Goal: Complete application form

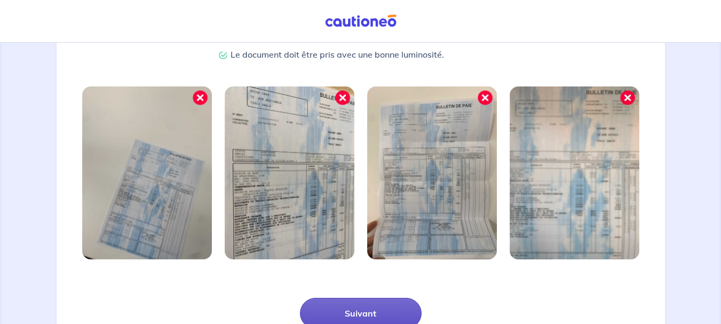
scroll to position [326, 0]
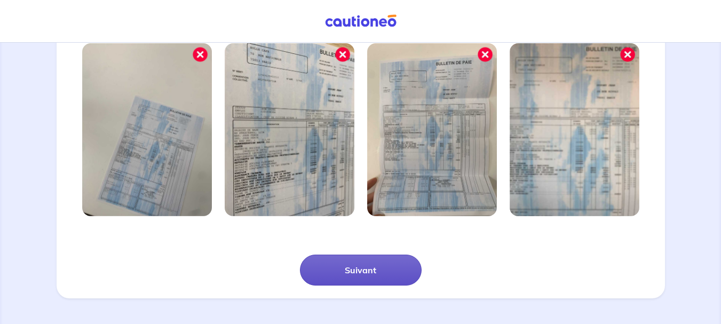
click at [380, 277] on button "Suivant" at bounding box center [361, 269] width 122 height 31
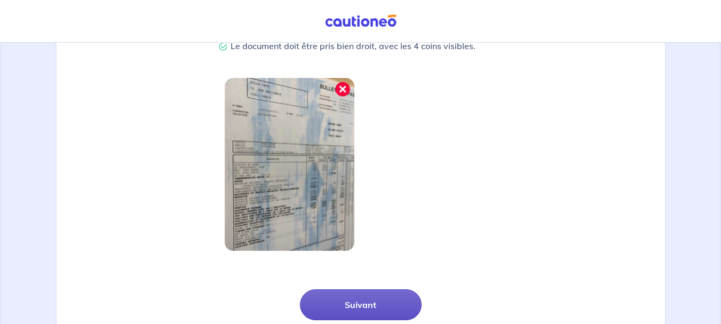
scroll to position [288, 0]
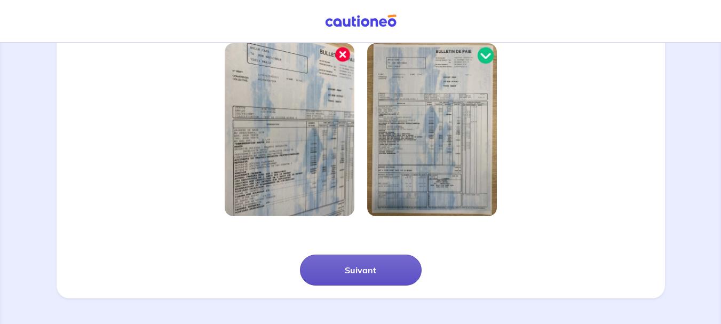
click at [402, 275] on button "Suivant" at bounding box center [361, 269] width 122 height 31
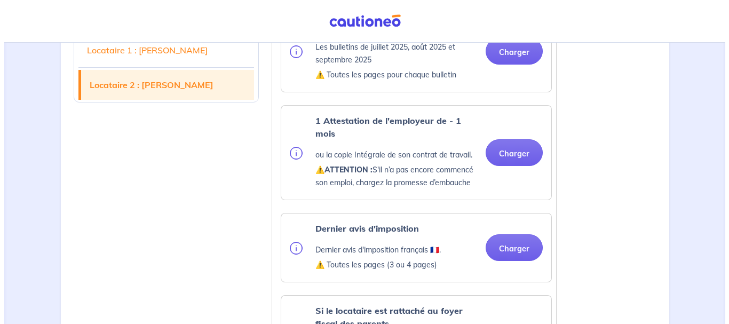
scroll to position [1481, 0]
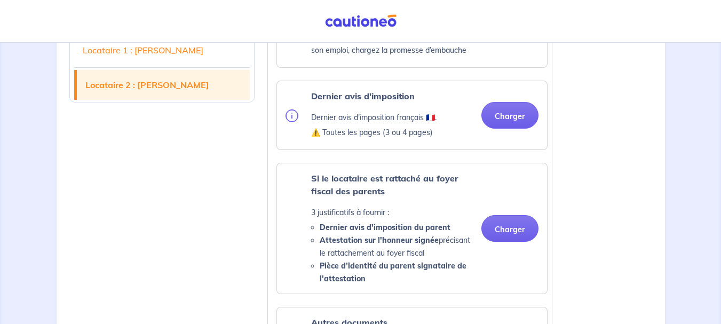
click at [294, 122] on img at bounding box center [291, 115] width 13 height 13
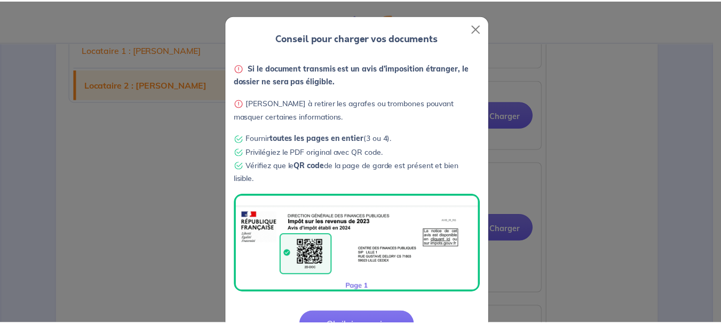
scroll to position [39, 0]
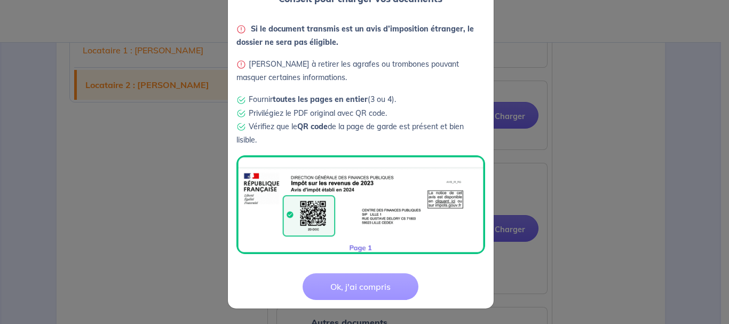
click at [373, 283] on button "Ok, j'ai compris" at bounding box center [360, 286] width 116 height 27
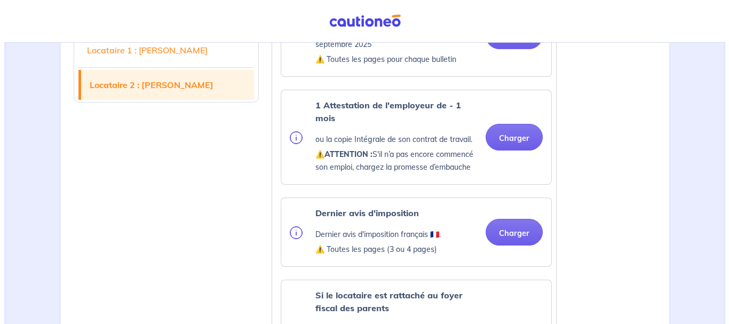
scroll to position [1462, 0]
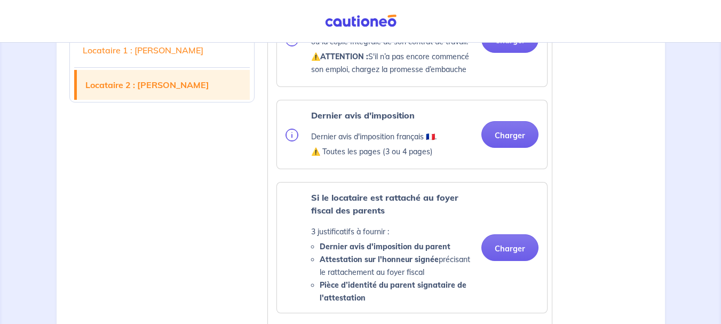
click at [296, 141] on img at bounding box center [291, 135] width 13 height 13
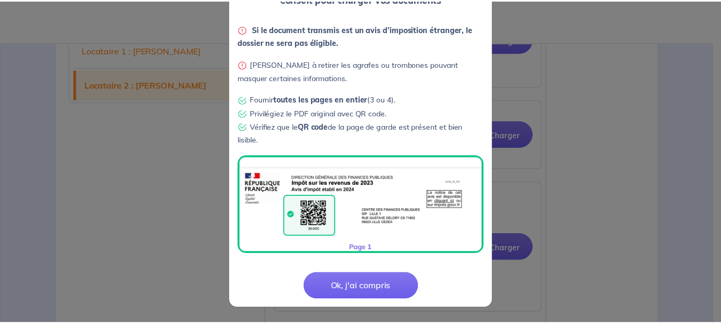
scroll to position [0, 0]
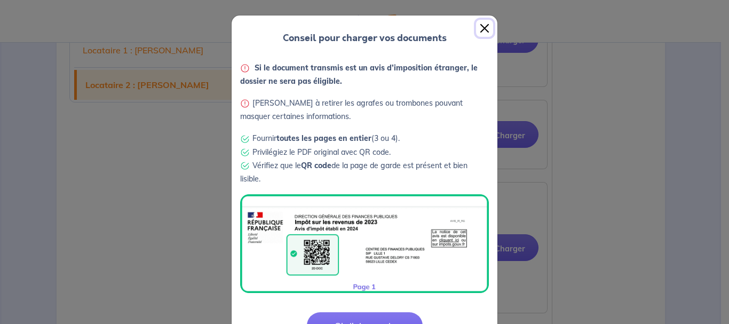
click at [480, 25] on button "Close" at bounding box center [484, 28] width 17 height 17
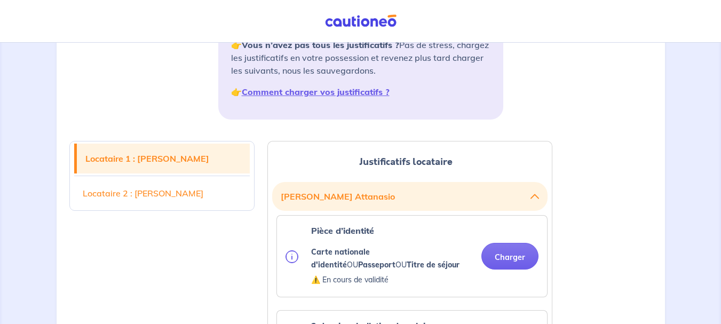
scroll to position [326, 0]
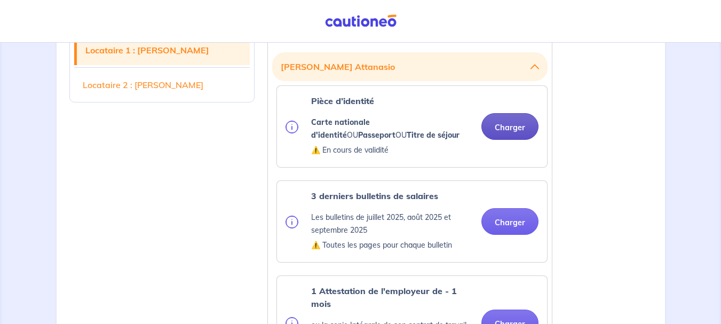
click at [511, 119] on button "Charger" at bounding box center [509, 126] width 57 height 27
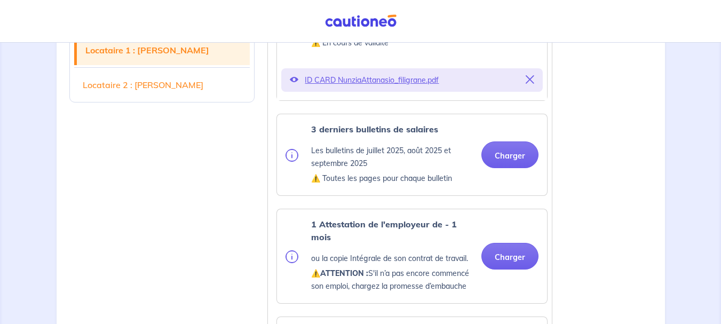
scroll to position [434, 0]
click at [517, 153] on button "Charger" at bounding box center [509, 154] width 57 height 27
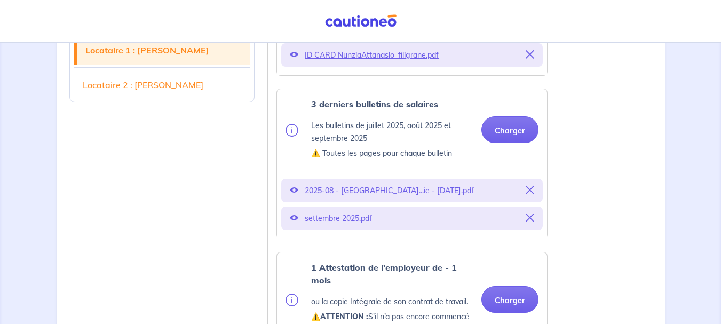
scroll to position [462, 0]
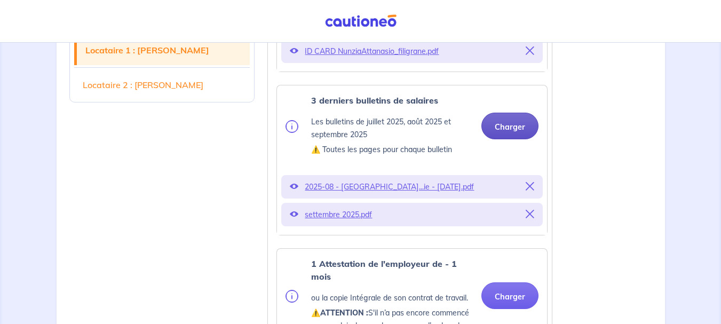
click at [509, 125] on button "Charger" at bounding box center [509, 126] width 57 height 27
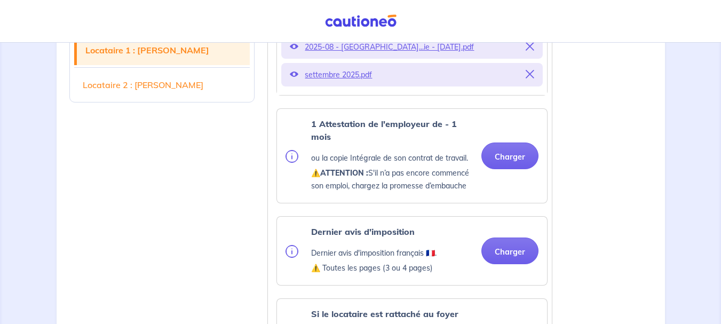
scroll to position [671, 0]
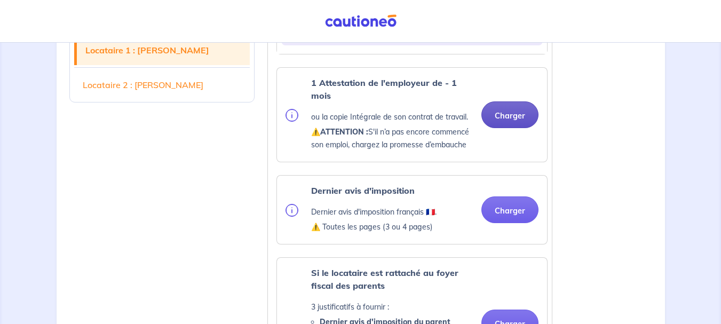
click at [510, 125] on button "Charger" at bounding box center [509, 114] width 57 height 27
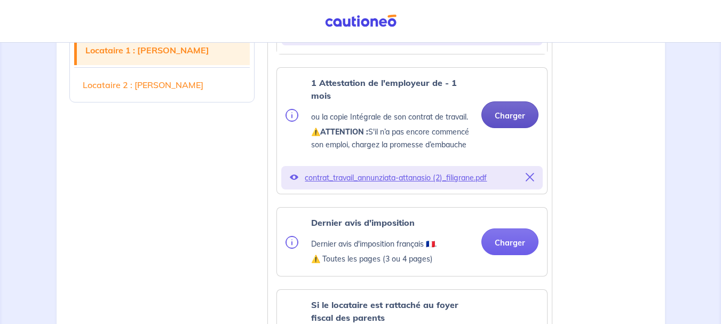
click at [518, 117] on button "Charger" at bounding box center [509, 114] width 57 height 27
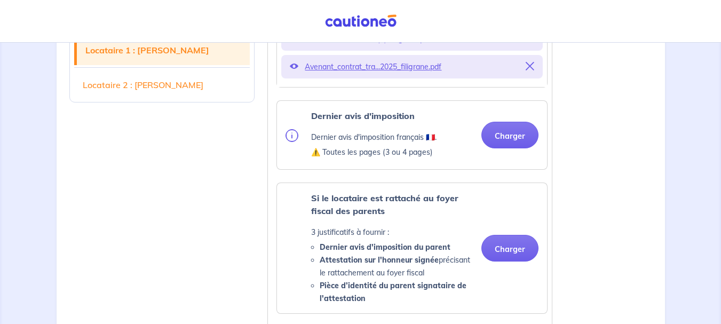
scroll to position [813, 0]
click at [509, 143] on button "Charger" at bounding box center [509, 135] width 57 height 27
click at [513, 147] on button "Charger" at bounding box center [509, 135] width 57 height 27
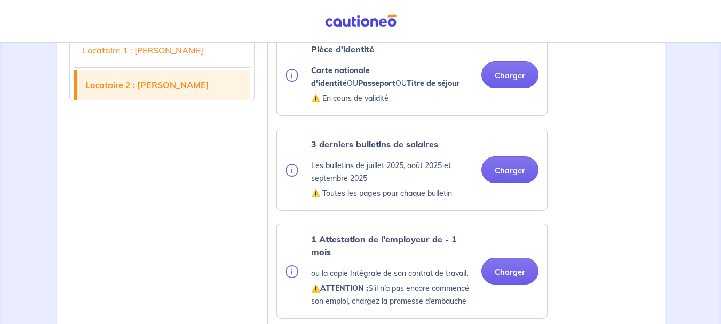
scroll to position [1476, 0]
click at [525, 81] on button "Charger" at bounding box center [509, 74] width 57 height 27
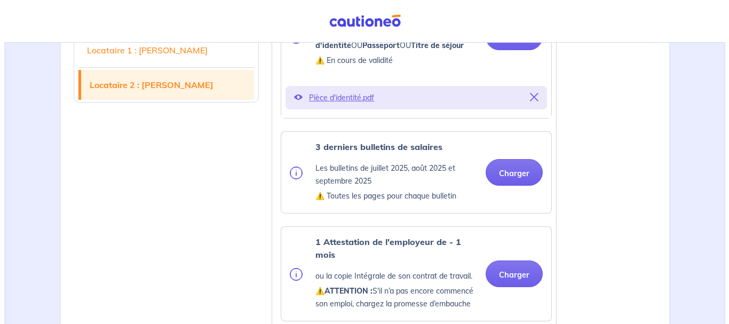
scroll to position [1513, 0]
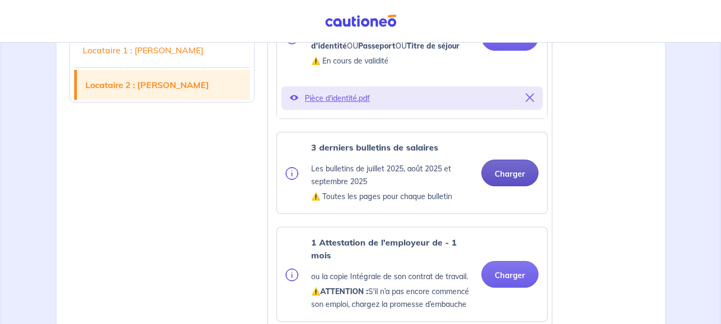
click at [504, 186] on button "Charger" at bounding box center [509, 172] width 57 height 27
click at [347, 240] on div "1 Attestation de l'employeur de - 1 mois ou la copie Intégrale de son contrat d…" at bounding box center [412, 274] width 270 height 94
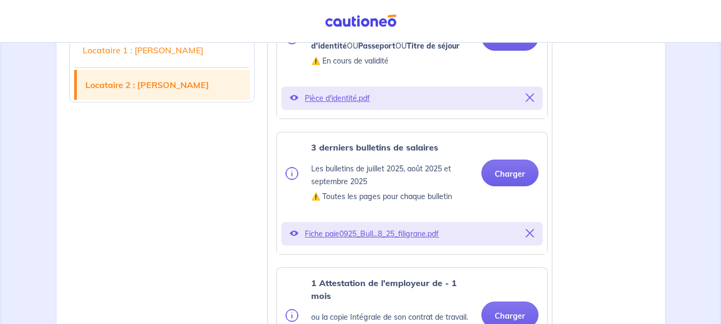
click at [360, 241] on p "Fiche paie0925_Bull...8_25_filigrane.pdf" at bounding box center [412, 233] width 214 height 15
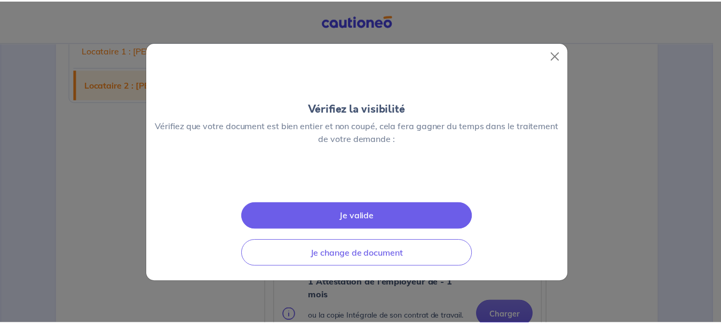
scroll to position [0, 0]
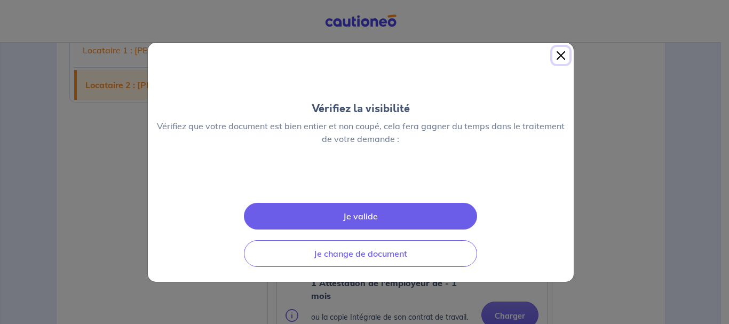
click at [552, 47] on button "Close" at bounding box center [560, 55] width 17 height 17
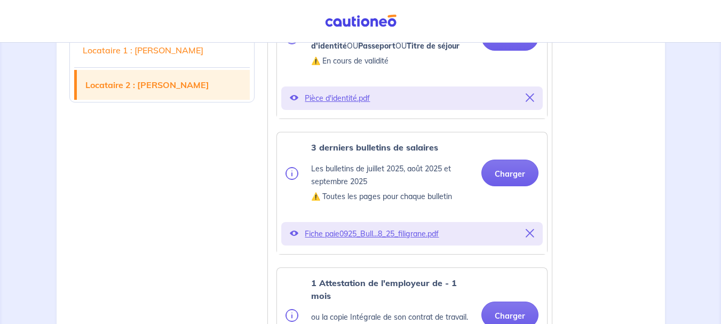
click at [527, 237] on icon at bounding box center [529, 233] width 9 height 9
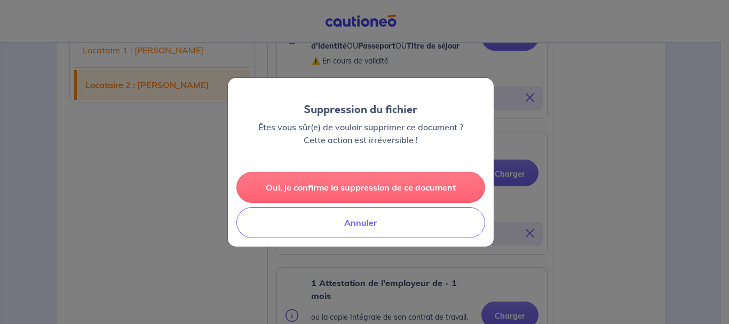
click at [424, 182] on button "Oui, je confirme la suppression de ce document" at bounding box center [360, 187] width 249 height 31
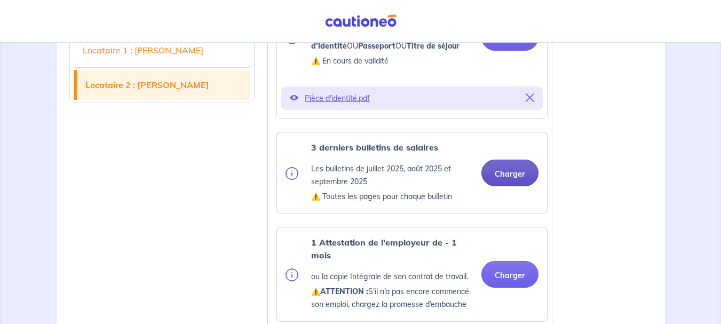
click at [525, 182] on button "Charger" at bounding box center [509, 172] width 57 height 27
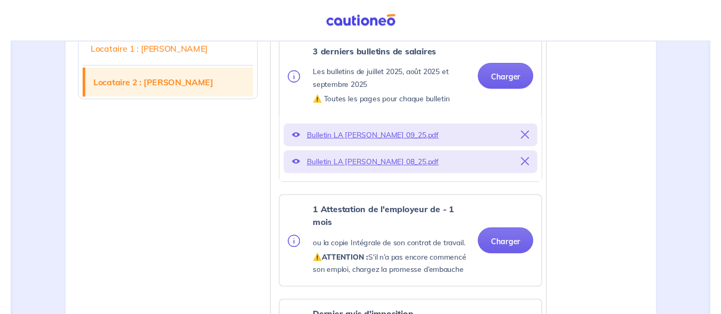
scroll to position [1608, 0]
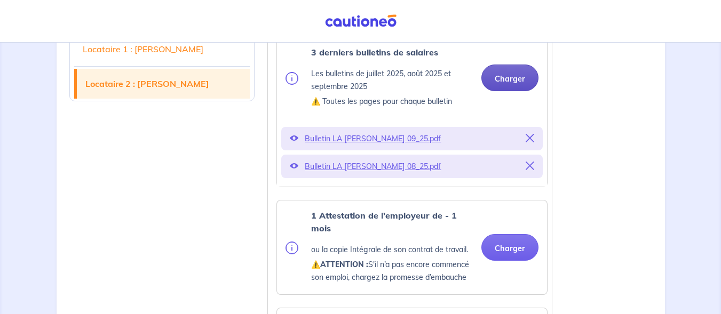
click at [534, 87] on button "Charger" at bounding box center [509, 78] width 57 height 27
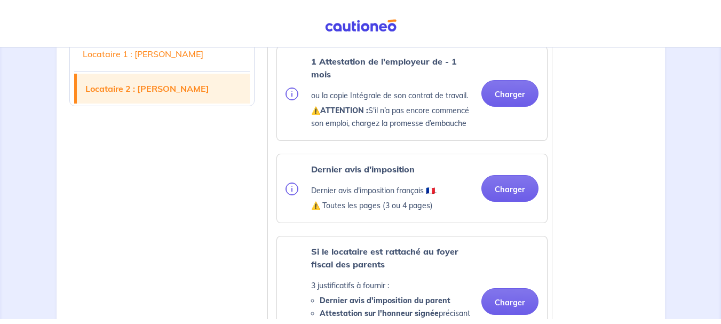
scroll to position [1797, 0]
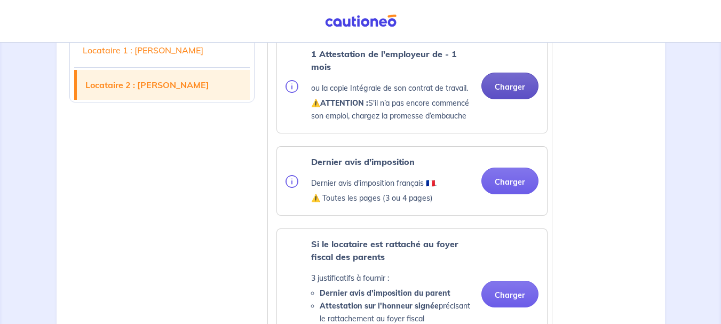
click at [508, 99] on button "Charger" at bounding box center [509, 86] width 57 height 27
click at [521, 99] on button "Charger" at bounding box center [509, 86] width 57 height 27
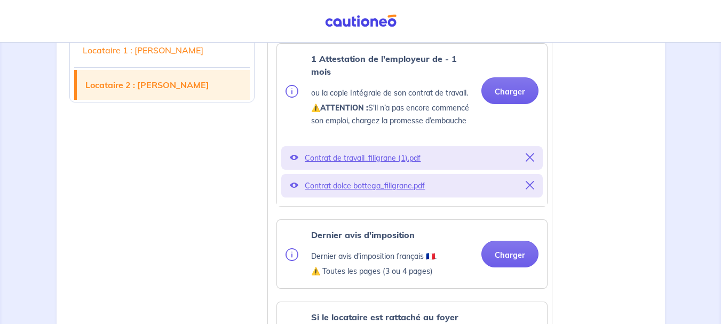
scroll to position [1791, 0]
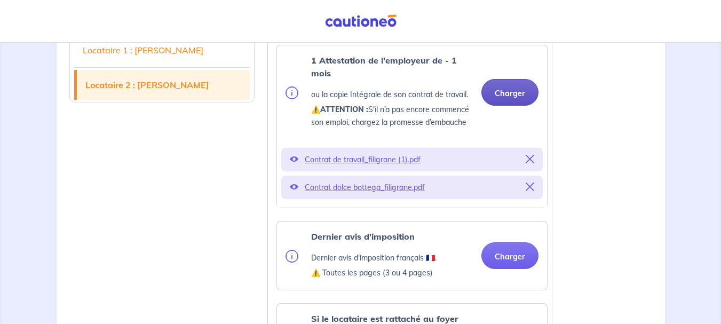
click at [508, 106] on button "Charger" at bounding box center [509, 92] width 57 height 27
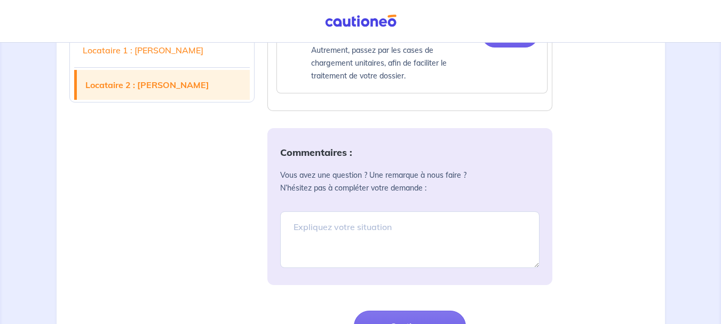
scroll to position [2505, 0]
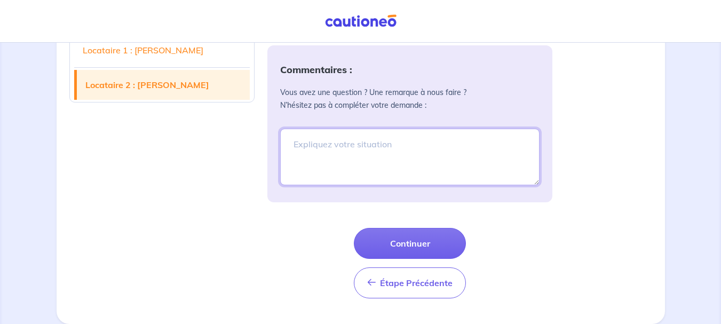
click at [353, 159] on textarea at bounding box center [409, 157] width 259 height 57
paste textarea "[PERSON_NAME] a commencé son emploi en [DEMOGRAPHIC_DATA] en [DATE] et ne dispo…"
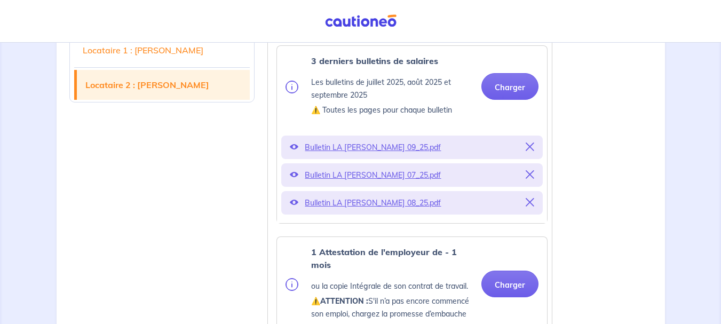
scroll to position [1599, 0]
type textarea "[PERSON_NAME] a commencé son emploi en [DEMOGRAPHIC_DATA] en [DATE] et ne dispo…"
click at [519, 100] on button "Charger" at bounding box center [509, 87] width 57 height 27
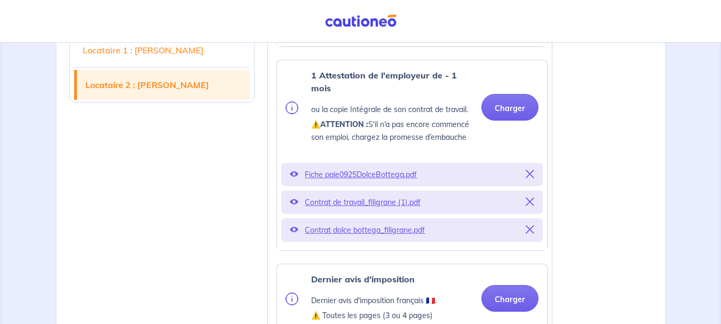
scroll to position [1712, 0]
click at [532, 178] on icon at bounding box center [529, 173] width 9 height 9
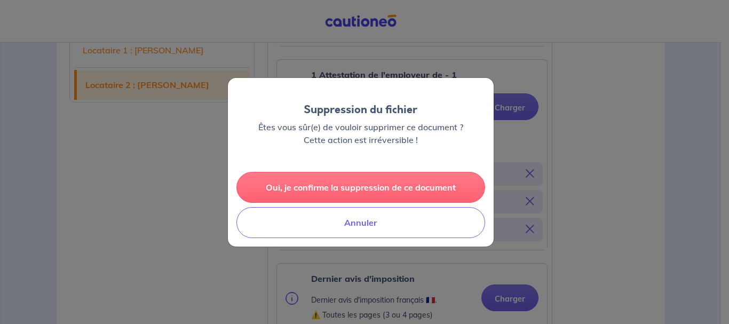
click at [432, 191] on button "Oui, je confirme la suppression de ce document" at bounding box center [360, 187] width 249 height 31
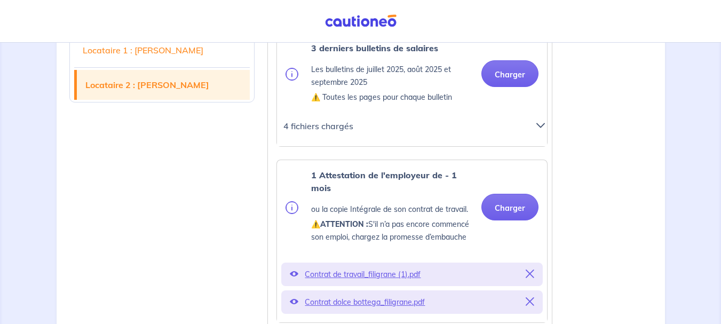
scroll to position [1614, 0]
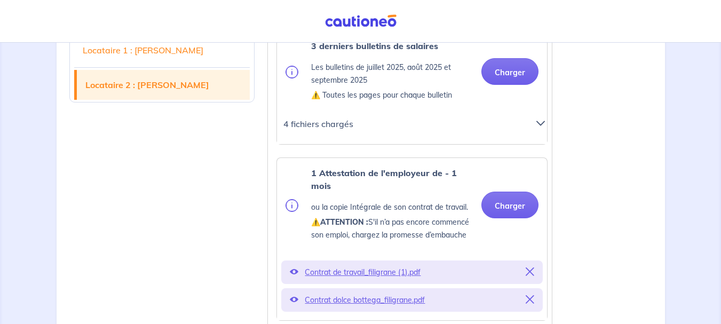
click at [536, 127] on icon at bounding box center [540, 123] width 9 height 9
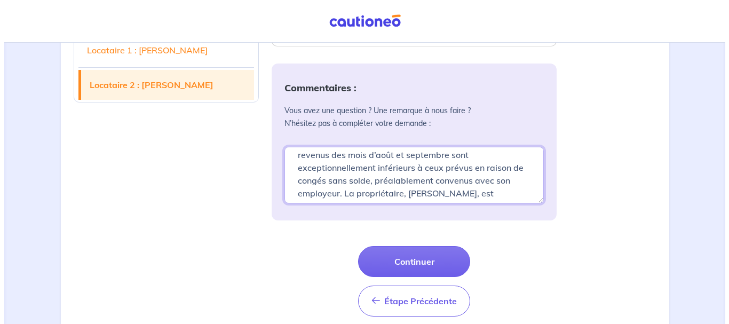
scroll to position [51, 0]
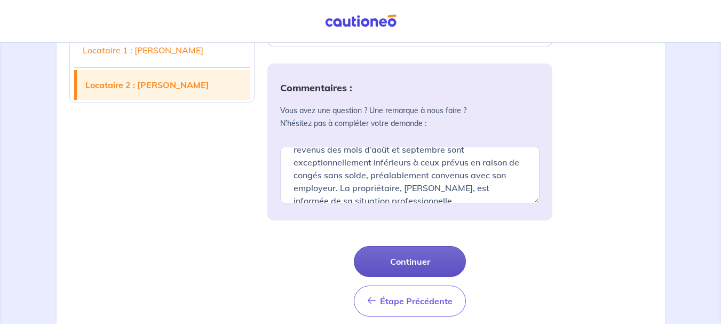
click at [438, 277] on button "Continuer" at bounding box center [410, 261] width 112 height 31
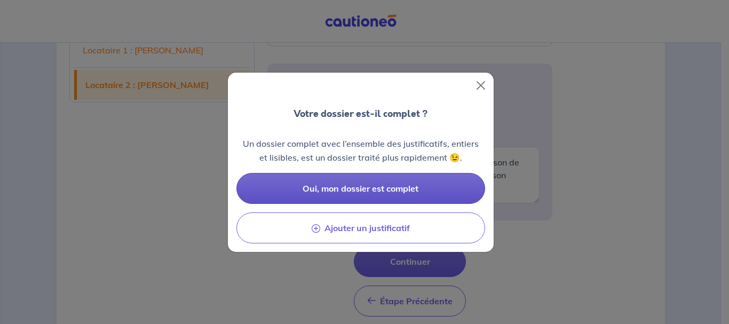
click at [407, 190] on span "Oui, mon dossier est complet" at bounding box center [360, 188] width 116 height 11
